Goal: Information Seeking & Learning: Learn about a topic

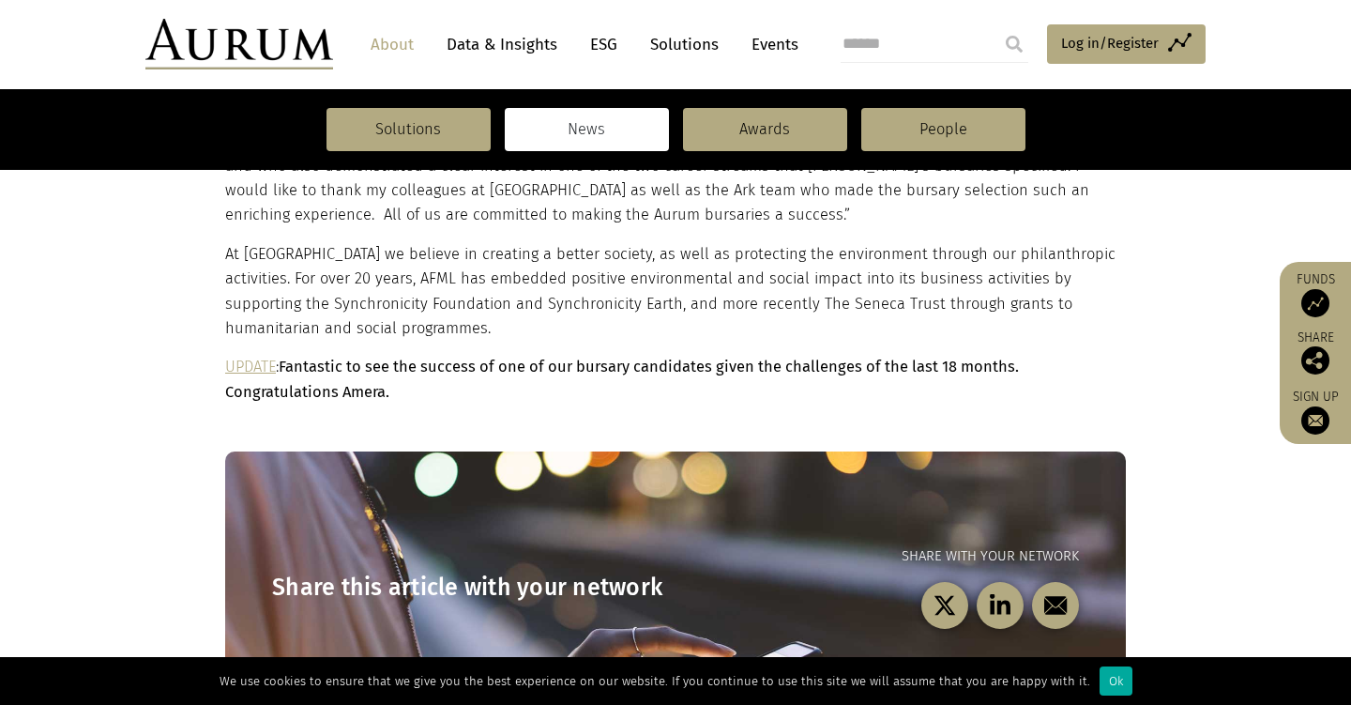
scroll to position [1043, 0]
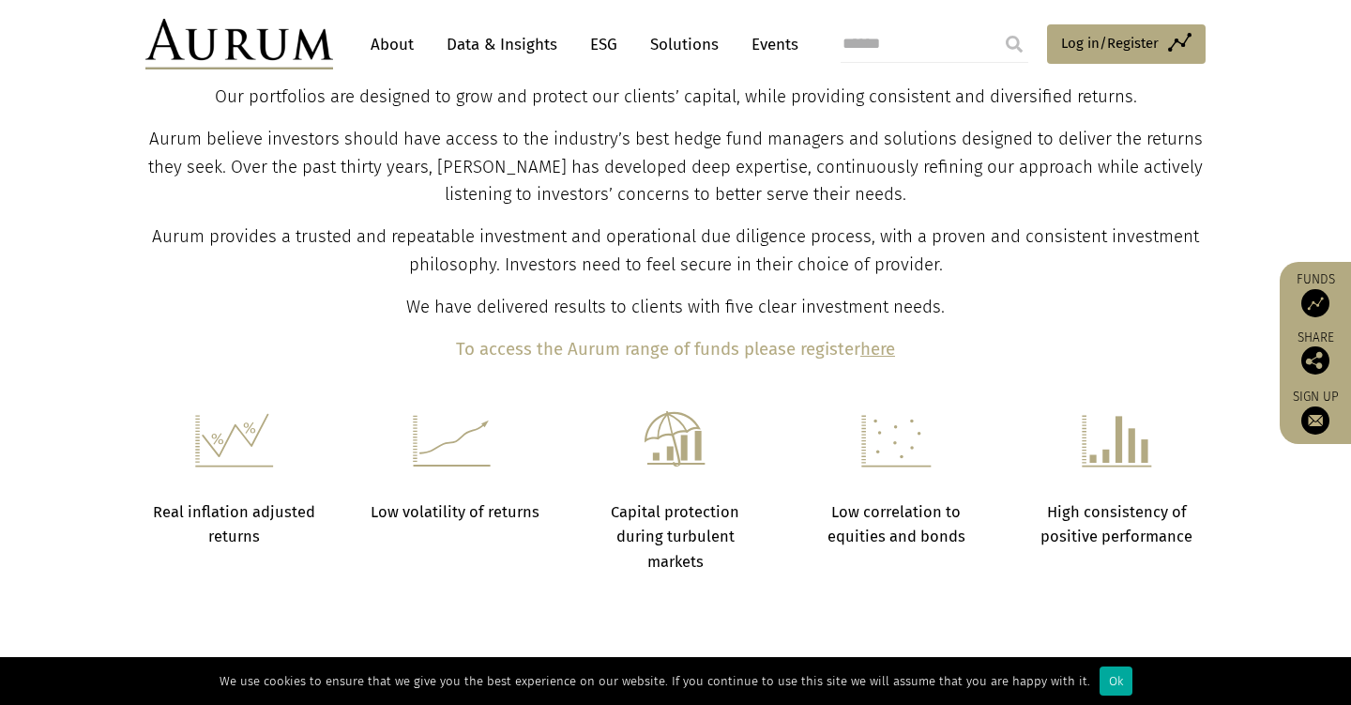
scroll to position [910, 0]
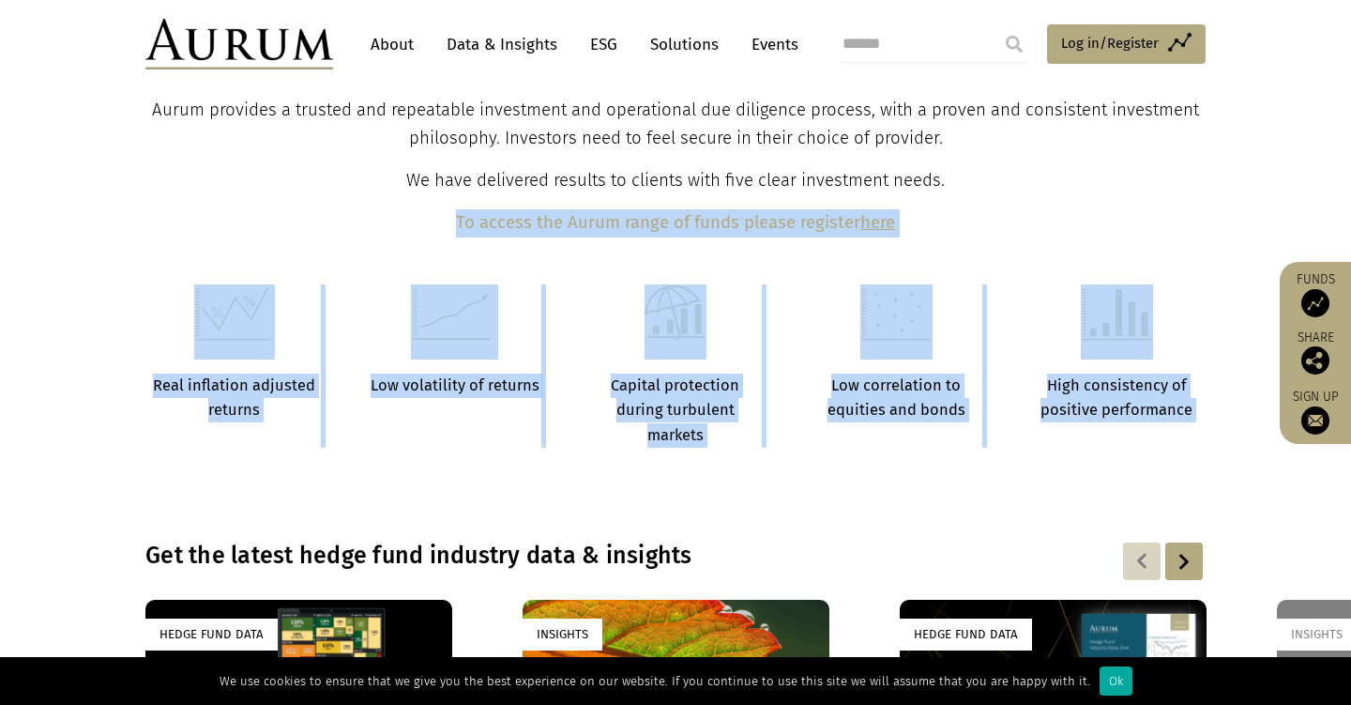
drag, startPoint x: 1125, startPoint y: 502, endPoint x: 1072, endPoint y: 189, distance: 317.9
click at [1072, 189] on main "Brighter investing Solutions to enhance any portfolio Solutions What we do Auru…" at bounding box center [675, 336] width 1351 height 2248
click at [1072, 189] on p "We have delivered results to clients with five clear investment needs." at bounding box center [676, 181] width 1056 height 28
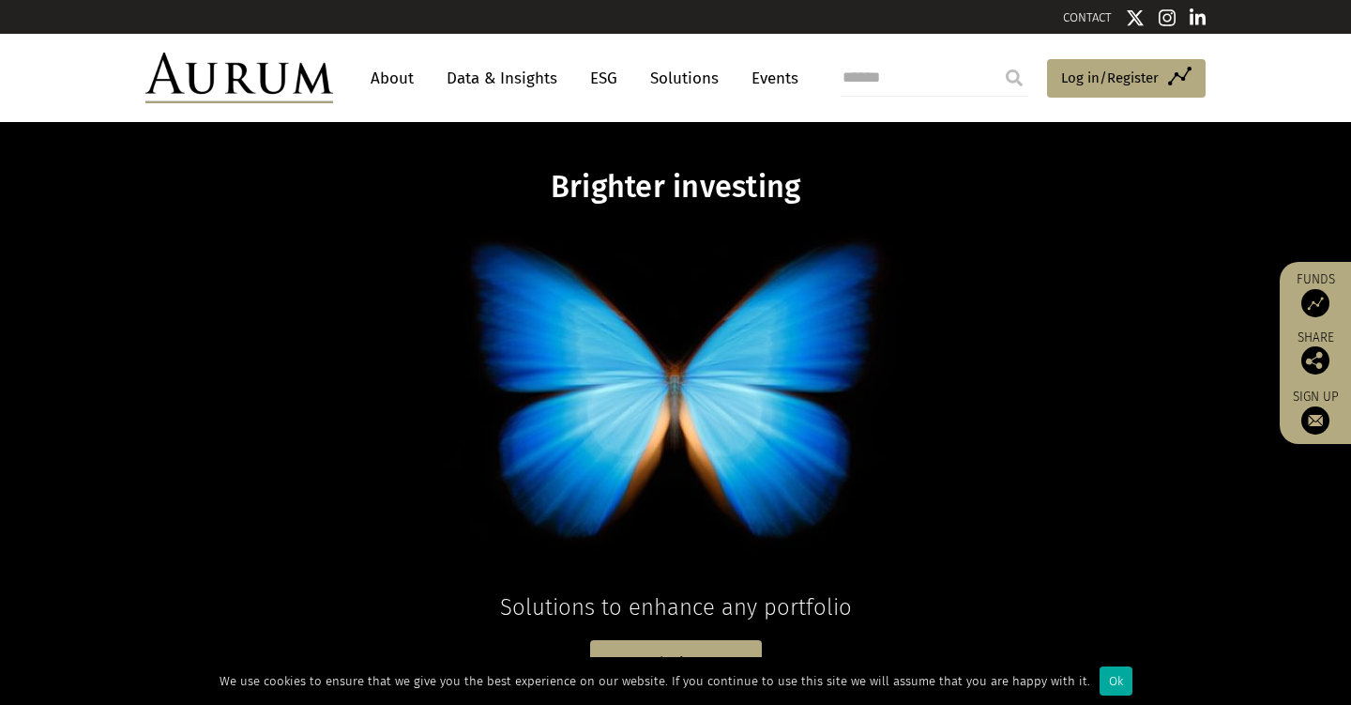
scroll to position [0, 0]
click at [652, 74] on link "Solutions" at bounding box center [684, 78] width 87 height 35
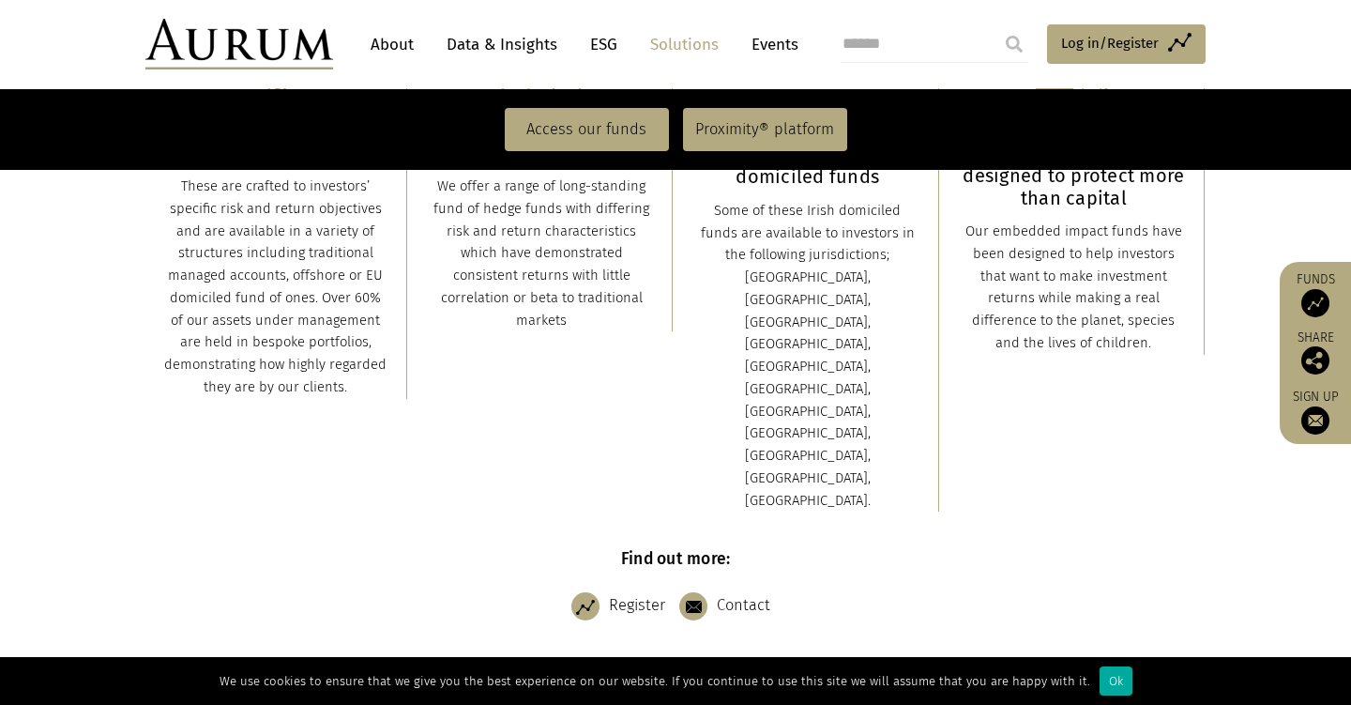
scroll to position [459, 0]
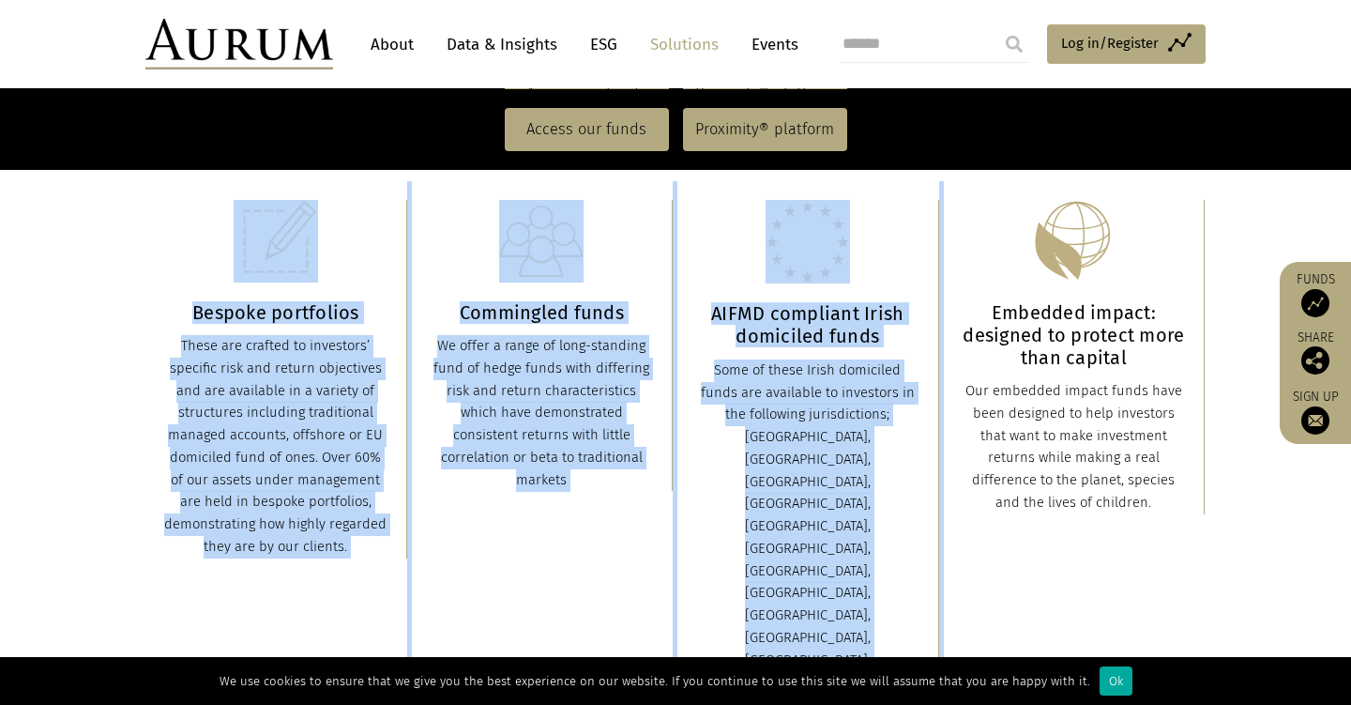
drag, startPoint x: 221, startPoint y: 200, endPoint x: 1210, endPoint y: 556, distance: 1051.0
click at [1216, 556] on div "Bespoke portfolios These are crafted to investors’ specific risk and return obj…" at bounding box center [676, 485] width 1098 height 609
click at [1210, 556] on div "Bespoke portfolios These are crafted to investors’ specific risk and return obj…" at bounding box center [676, 485] width 1098 height 609
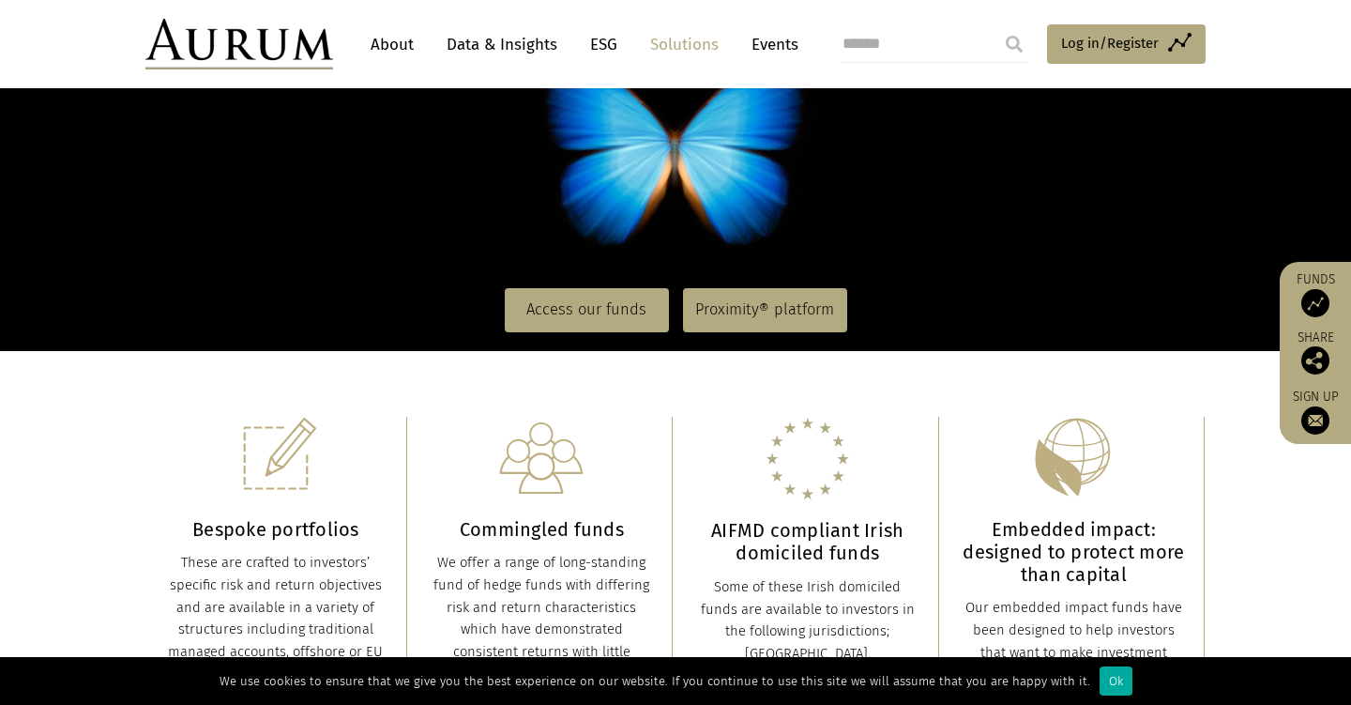
scroll to position [237, 0]
